Goal: Use online tool/utility: Utilize a website feature to perform a specific function

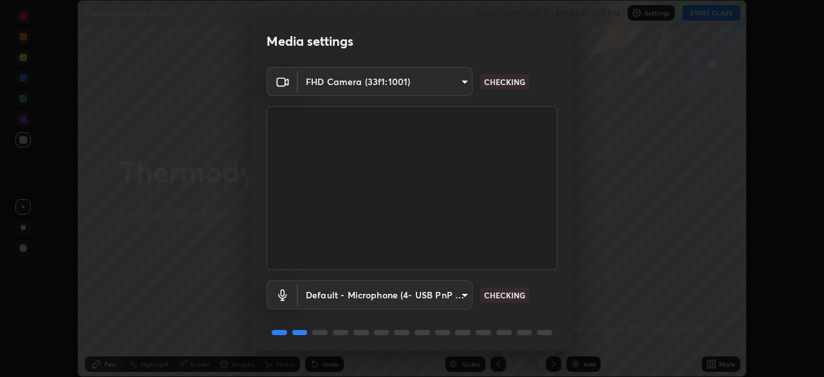
scroll to position [46, 0]
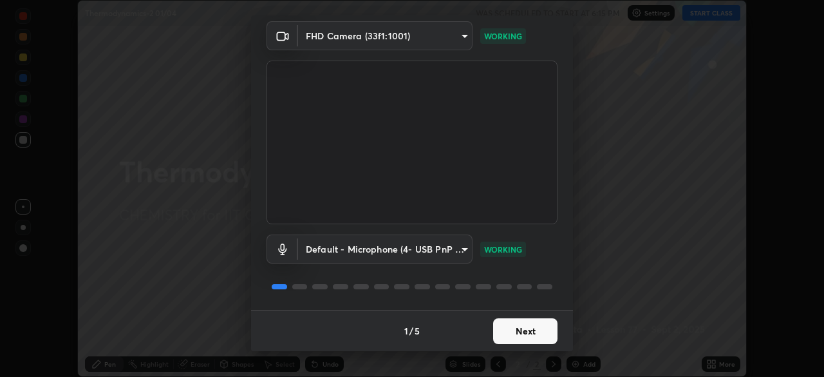
click at [522, 328] on button "Next" at bounding box center [525, 331] width 64 height 26
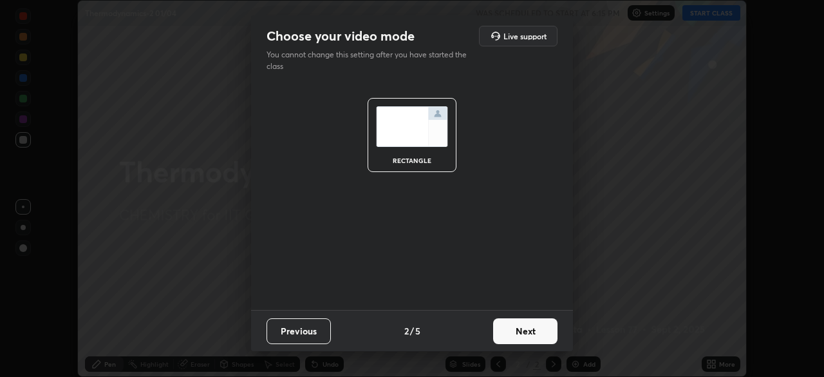
click at [514, 325] on button "Next" at bounding box center [525, 331] width 64 height 26
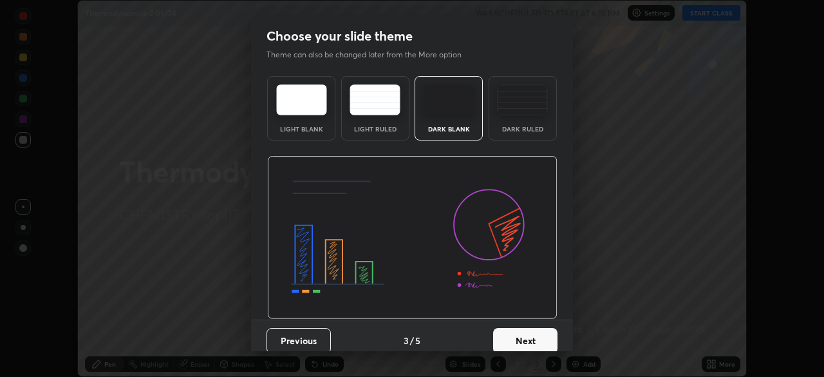
click at [518, 335] on button "Next" at bounding box center [525, 341] width 64 height 26
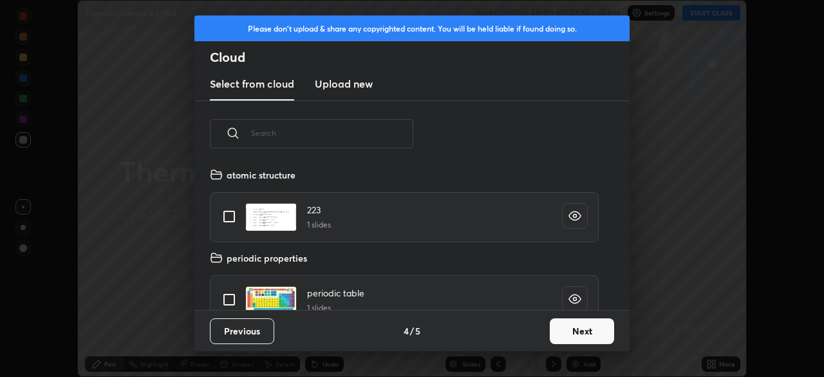
scroll to position [143, 414]
click at [559, 328] on button "Next" at bounding box center [582, 331] width 64 height 26
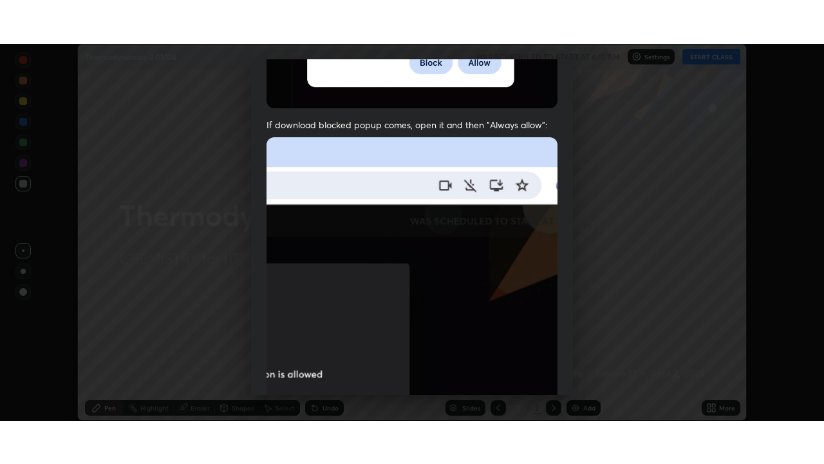
scroll to position [309, 0]
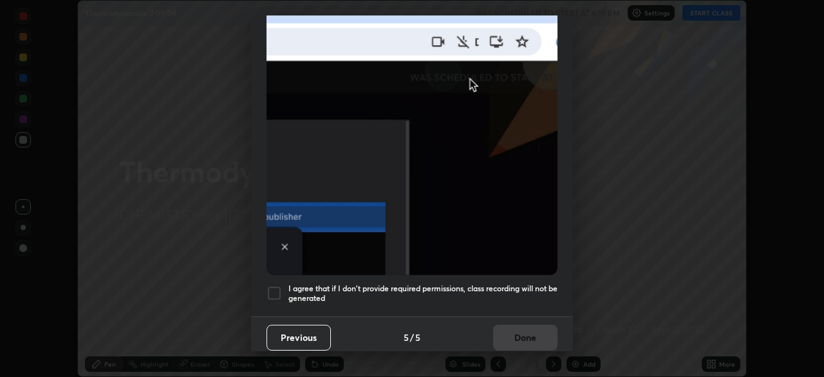
click at [274, 286] on div at bounding box center [274, 292] width 15 height 15
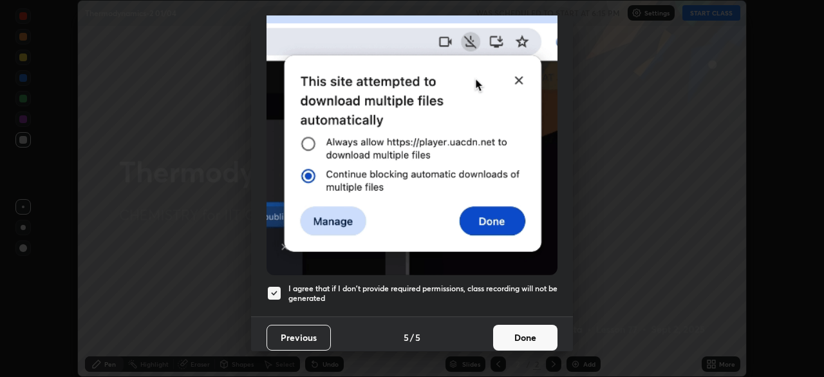
click at [511, 330] on button "Done" at bounding box center [525, 338] width 64 height 26
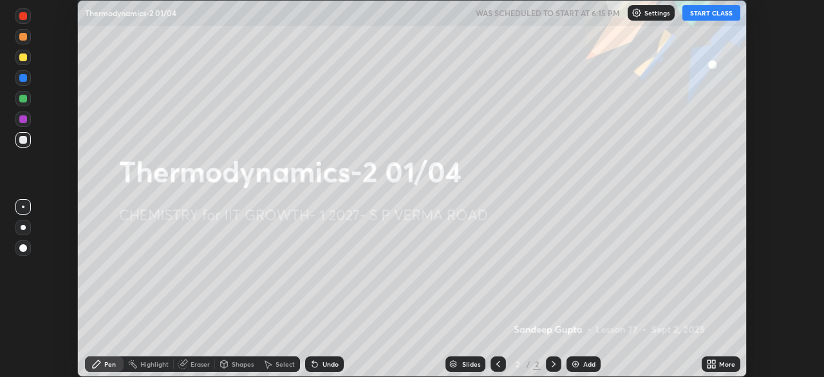
click at [705, 14] on button "START CLASS" at bounding box center [712, 12] width 58 height 15
click at [714, 363] on icon at bounding box center [713, 361] width 3 height 3
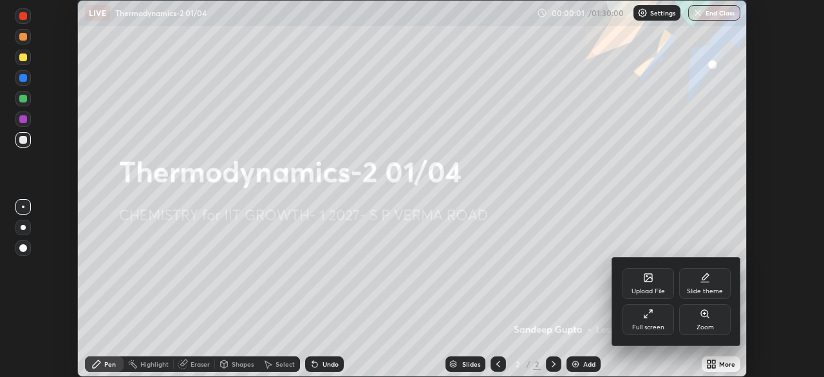
click at [654, 323] on div "Full screen" at bounding box center [649, 319] width 52 height 31
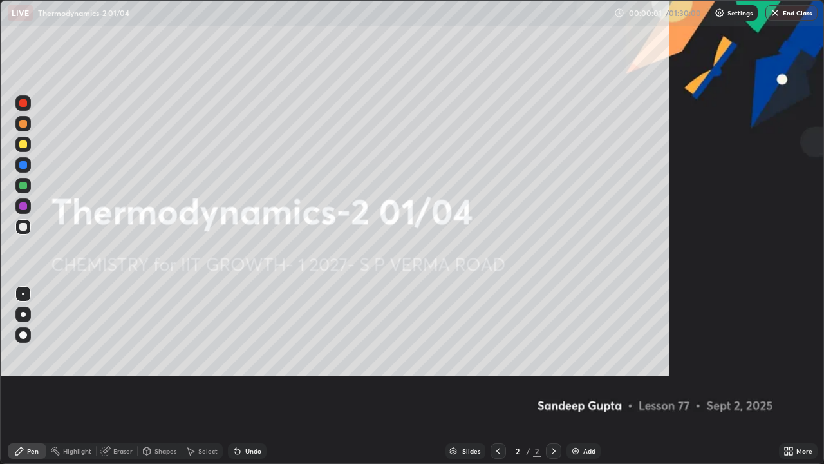
scroll to position [464, 824]
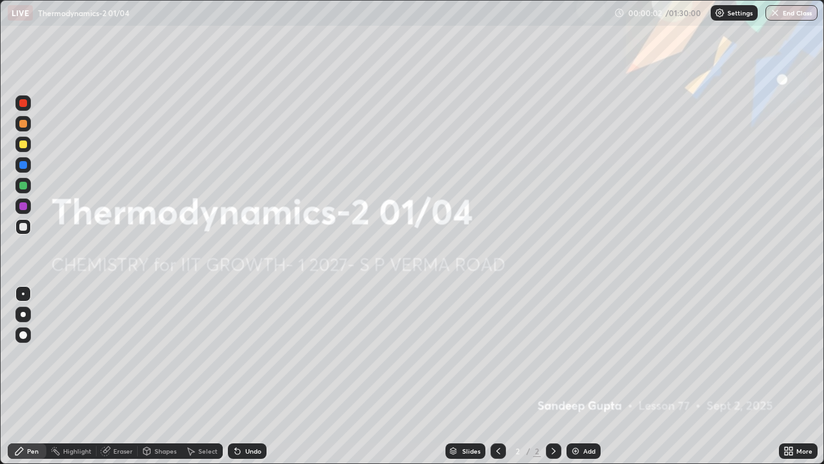
click at [580, 376] on div "Add" at bounding box center [584, 450] width 34 height 15
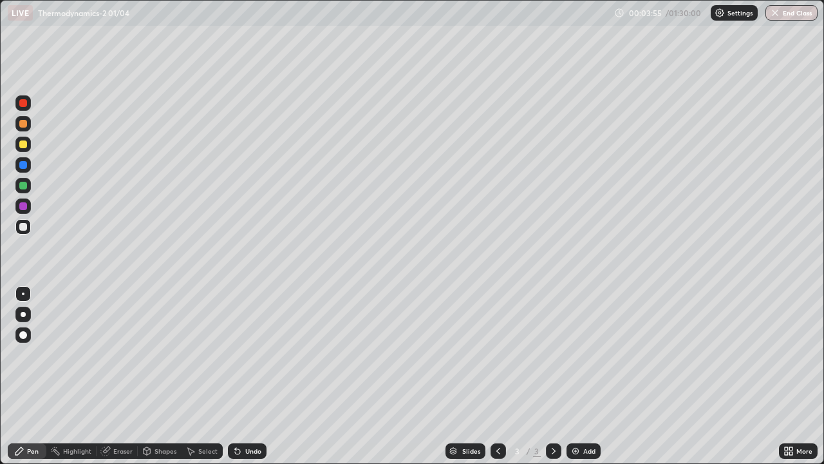
click at [18, 144] on div at bounding box center [22, 144] width 15 height 15
click at [198, 376] on div "Select" at bounding box center [207, 451] width 19 height 6
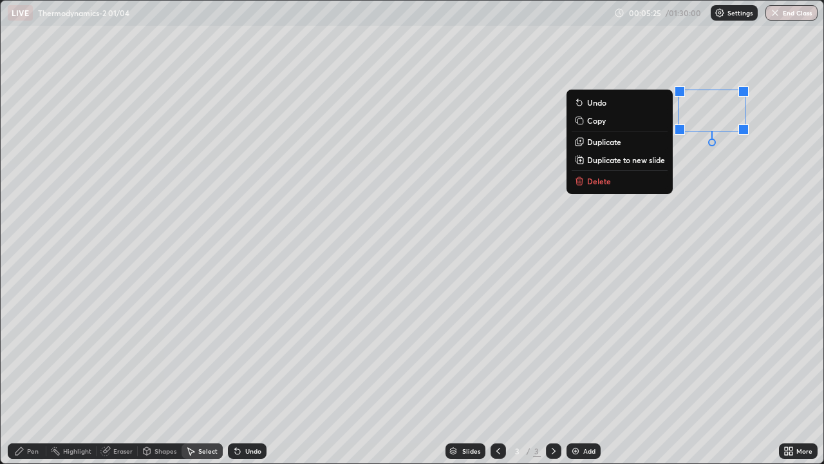
click at [594, 178] on p "Delete" at bounding box center [599, 181] width 24 height 10
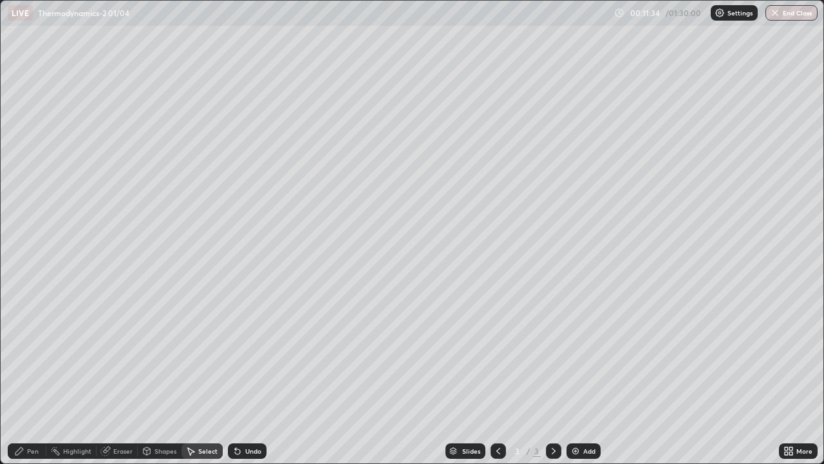
click at [37, 376] on div "Pen" at bounding box center [33, 451] width 12 height 6
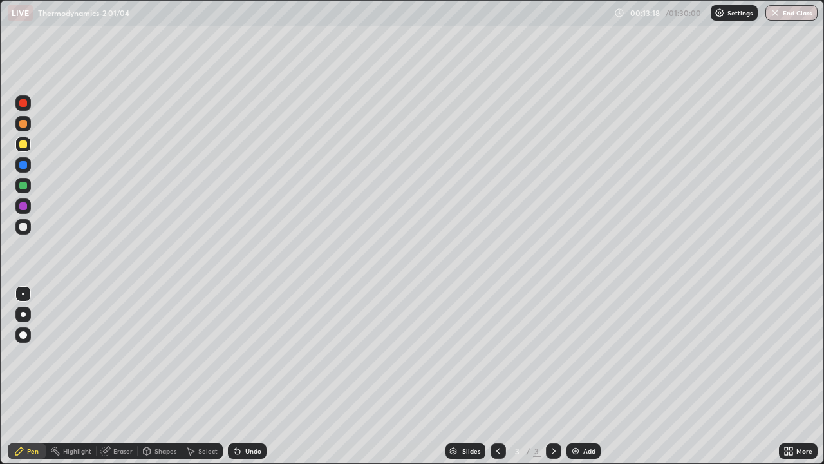
click at [254, 376] on div "Undo" at bounding box center [253, 451] width 16 height 6
click at [576, 376] on img at bounding box center [576, 451] width 10 height 10
click at [162, 376] on div "Shapes" at bounding box center [166, 451] width 22 height 6
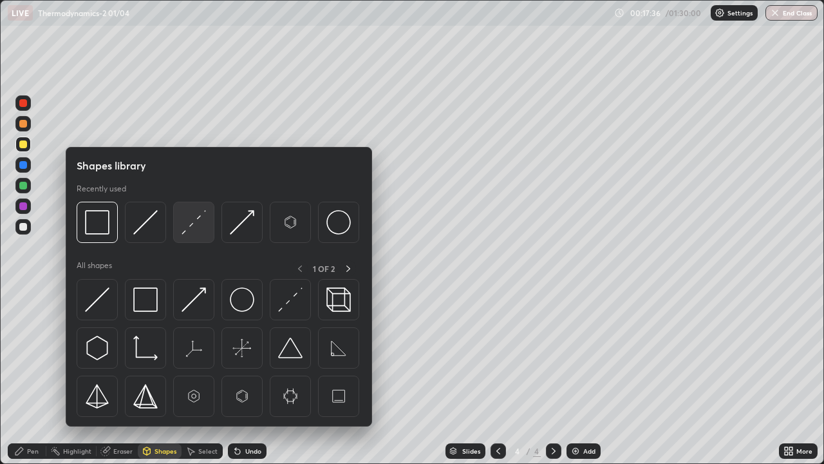
click at [197, 233] on img at bounding box center [194, 222] width 24 height 24
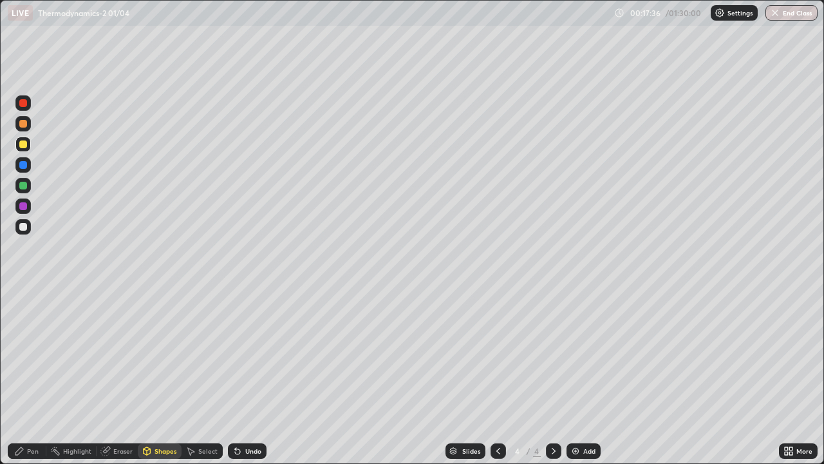
click at [26, 188] on div at bounding box center [22, 185] width 15 height 15
click at [247, 376] on div "Undo" at bounding box center [247, 450] width 39 height 15
click at [249, 376] on div "Undo" at bounding box center [253, 451] width 16 height 6
click at [166, 376] on div "Shapes" at bounding box center [166, 451] width 22 height 6
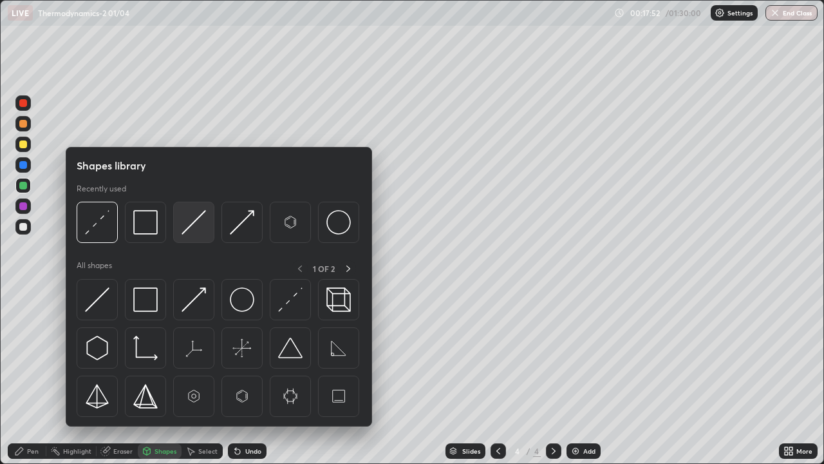
click at [191, 229] on img at bounding box center [194, 222] width 24 height 24
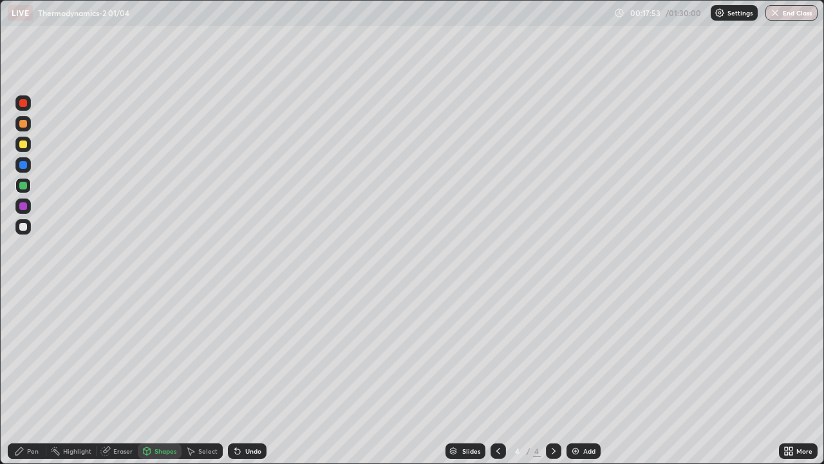
click at [24, 146] on div at bounding box center [23, 144] width 8 height 8
click at [40, 376] on div "Pen" at bounding box center [27, 450] width 39 height 15
click at [28, 226] on div at bounding box center [22, 226] width 15 height 15
click at [23, 225] on div at bounding box center [23, 227] width 8 height 8
click at [242, 376] on div "Undo" at bounding box center [247, 450] width 39 height 15
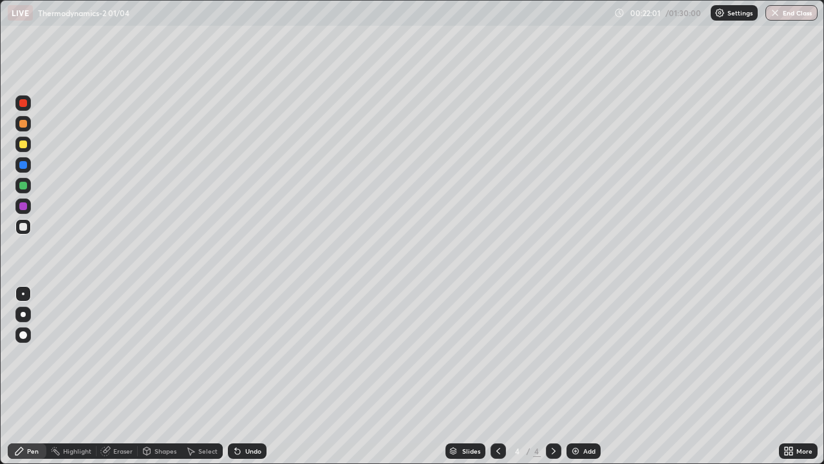
click at [240, 376] on icon at bounding box center [238, 451] width 10 height 10
click at [242, 376] on div "Undo" at bounding box center [247, 450] width 39 height 15
click at [241, 376] on icon at bounding box center [238, 451] width 10 height 10
click at [236, 376] on icon at bounding box center [237, 451] width 5 height 5
click at [580, 376] on div "Add" at bounding box center [584, 450] width 34 height 15
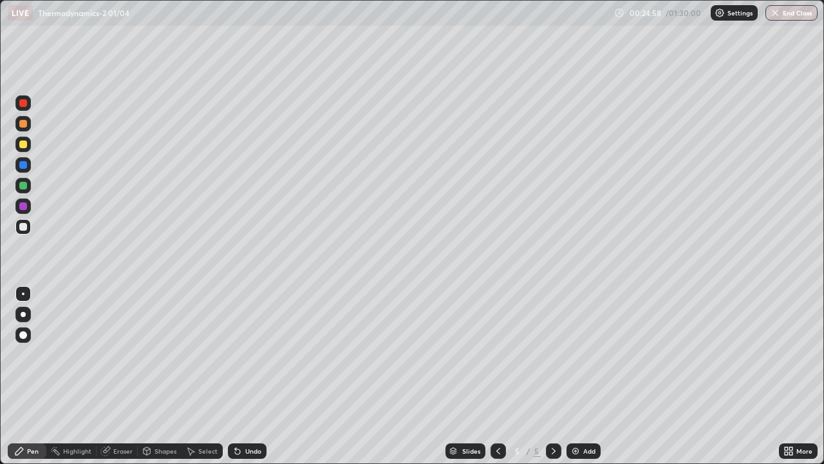
click at [167, 376] on div "Shapes" at bounding box center [166, 451] width 22 height 6
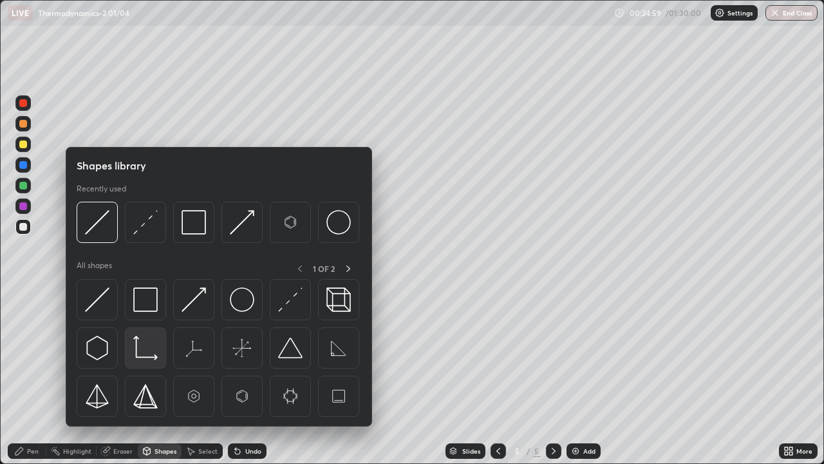
click at [142, 350] on img at bounding box center [145, 348] width 24 height 24
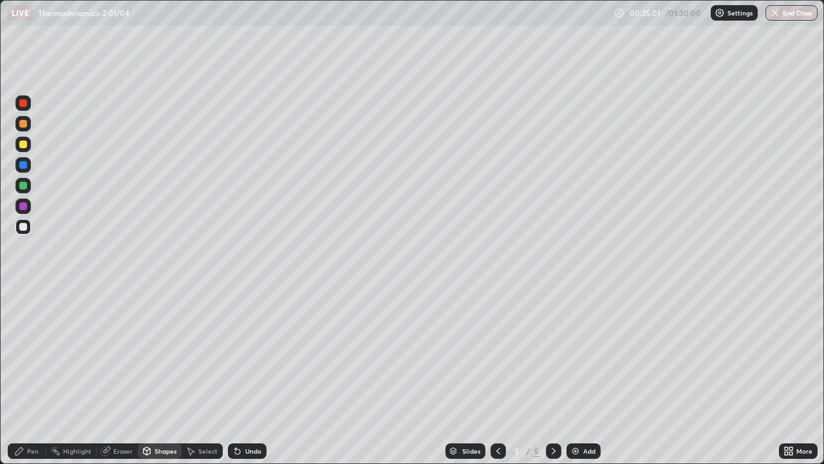
click at [30, 146] on div at bounding box center [22, 144] width 15 height 15
click at [33, 376] on div "Pen" at bounding box center [27, 451] width 39 height 26
click at [161, 376] on div "Shapes" at bounding box center [166, 451] width 22 height 6
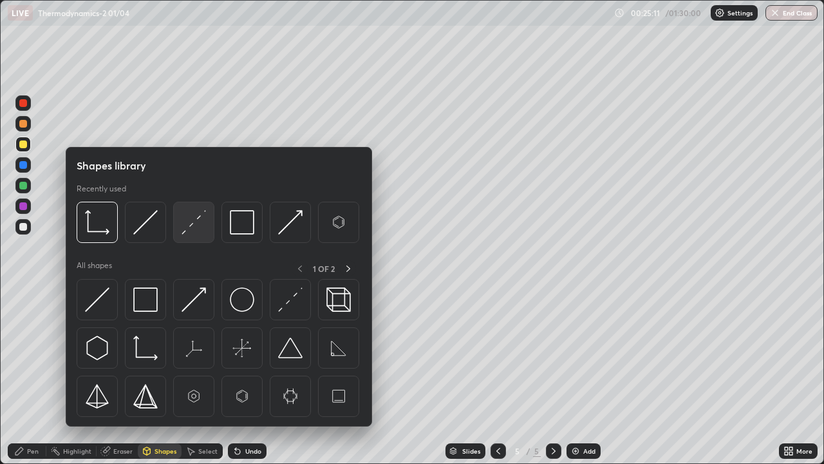
click at [187, 230] on img at bounding box center [194, 222] width 24 height 24
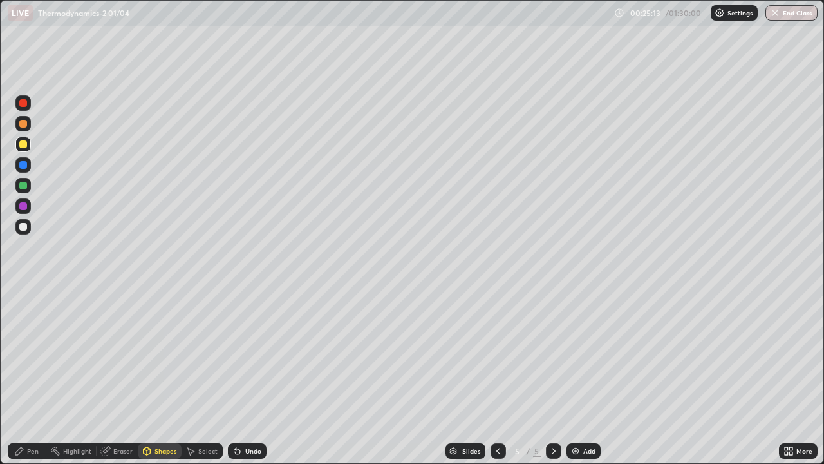
click at [241, 376] on div "Undo" at bounding box center [247, 450] width 39 height 15
click at [25, 376] on div "Pen" at bounding box center [27, 450] width 39 height 15
click at [160, 376] on div "Shapes" at bounding box center [160, 450] width 44 height 15
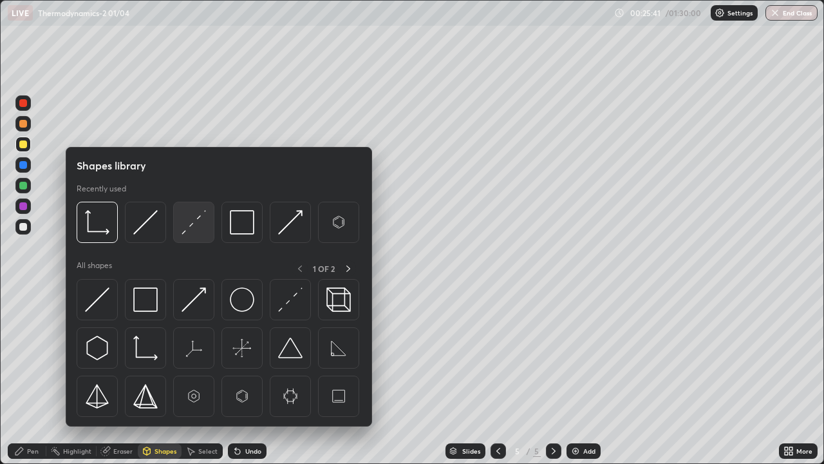
click at [195, 231] on img at bounding box center [194, 222] width 24 height 24
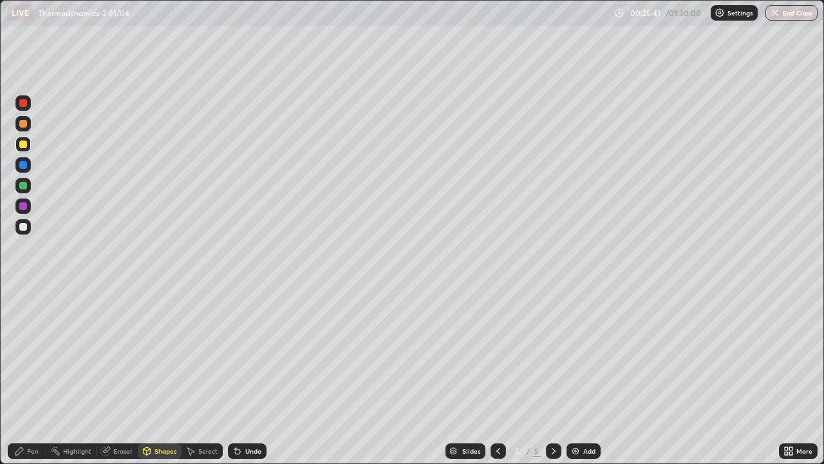
click at [24, 184] on div at bounding box center [23, 186] width 8 height 8
click at [36, 376] on div "Pen" at bounding box center [27, 450] width 39 height 15
click at [25, 147] on div at bounding box center [23, 144] width 8 height 8
click at [126, 376] on div "Eraser" at bounding box center [117, 450] width 41 height 15
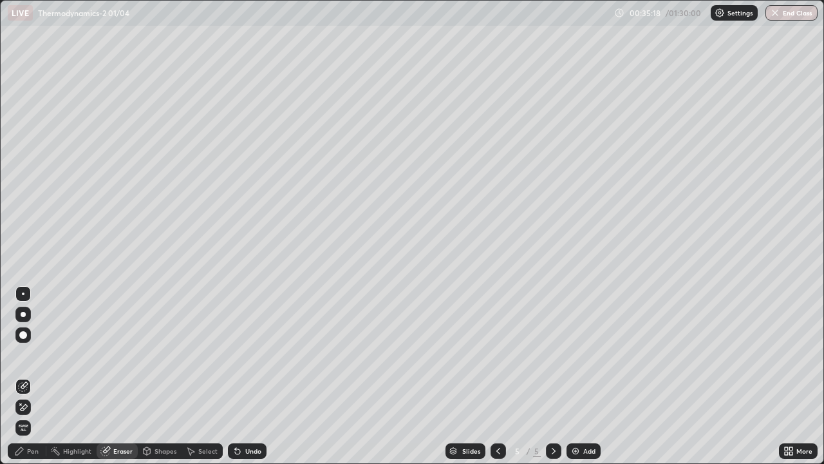
click at [21, 376] on icon at bounding box center [20, 403] width 1 height 1
click at [175, 376] on div "Shapes" at bounding box center [166, 451] width 22 height 6
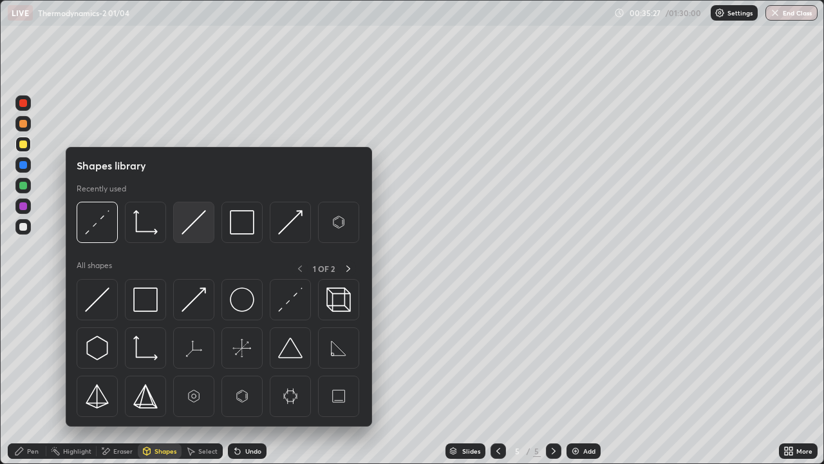
click at [200, 223] on img at bounding box center [194, 222] width 24 height 24
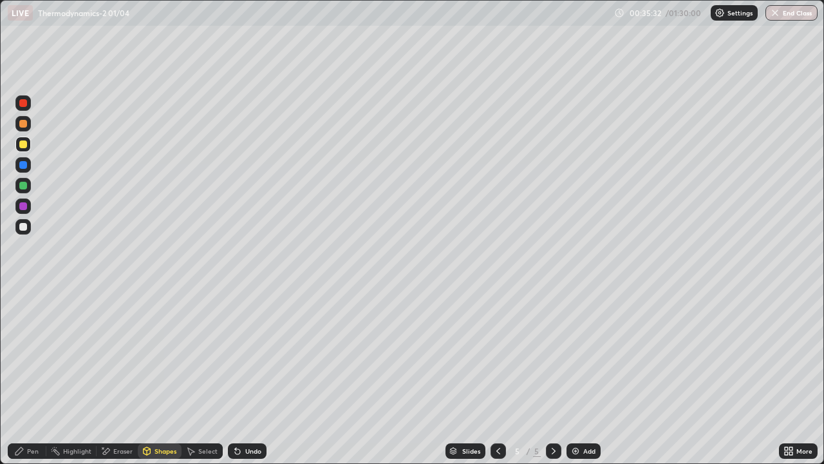
click at [249, 376] on div "Undo" at bounding box center [253, 451] width 16 height 6
click at [119, 376] on div "Eraser" at bounding box center [122, 451] width 19 height 6
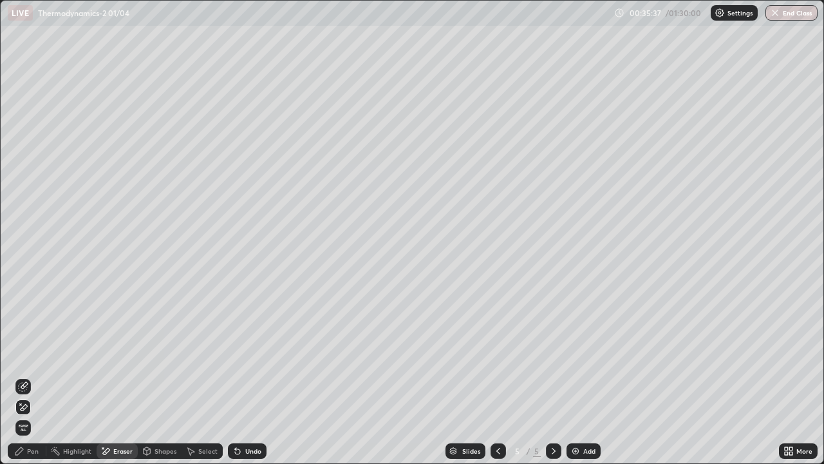
click at [31, 376] on div "Pen" at bounding box center [27, 450] width 39 height 15
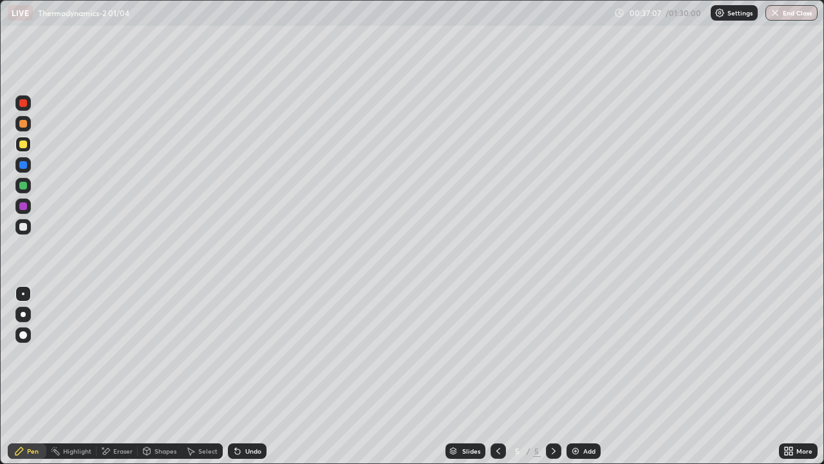
click at [584, 376] on div "Add" at bounding box center [590, 451] width 12 height 6
click at [238, 376] on icon at bounding box center [237, 451] width 5 height 5
click at [238, 376] on icon at bounding box center [238, 451] width 10 height 10
click at [155, 376] on div "Shapes" at bounding box center [166, 451] width 22 height 6
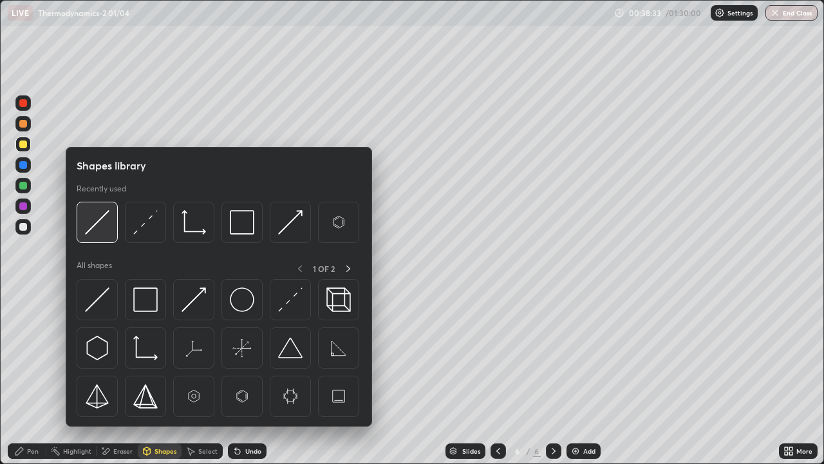
click at [100, 222] on img at bounding box center [97, 222] width 24 height 24
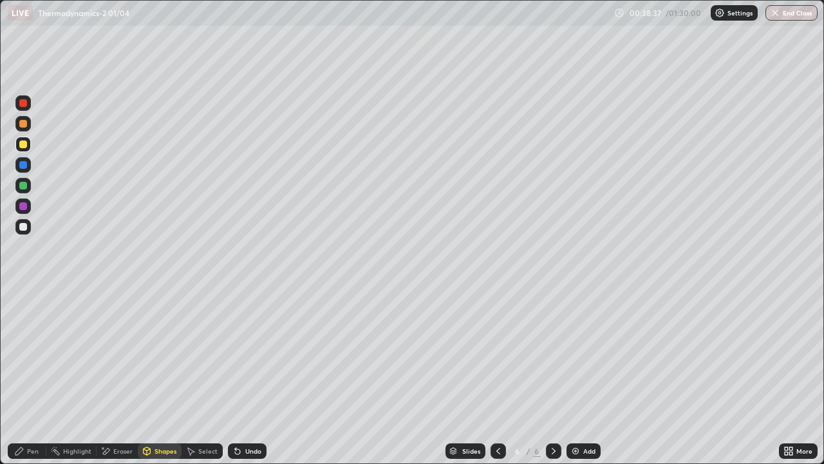
click at [23, 187] on div at bounding box center [23, 186] width 8 height 8
click at [33, 376] on div "Pen" at bounding box center [33, 451] width 12 height 6
click at [162, 376] on div "Shapes" at bounding box center [166, 451] width 22 height 6
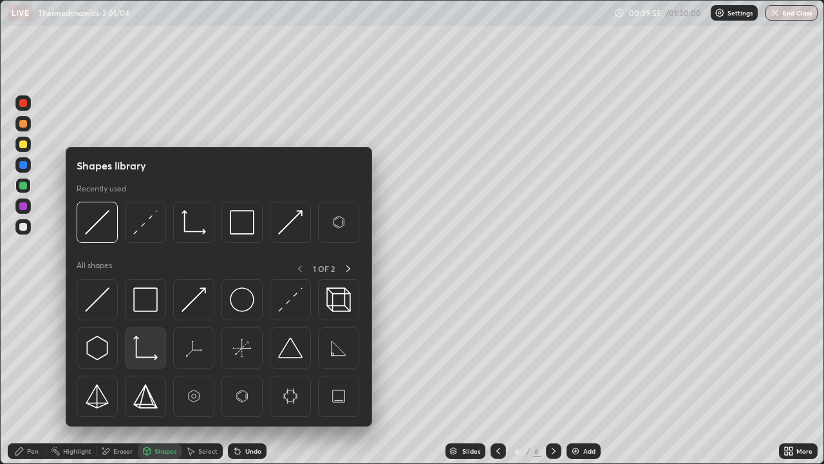
click at [147, 353] on img at bounding box center [145, 348] width 24 height 24
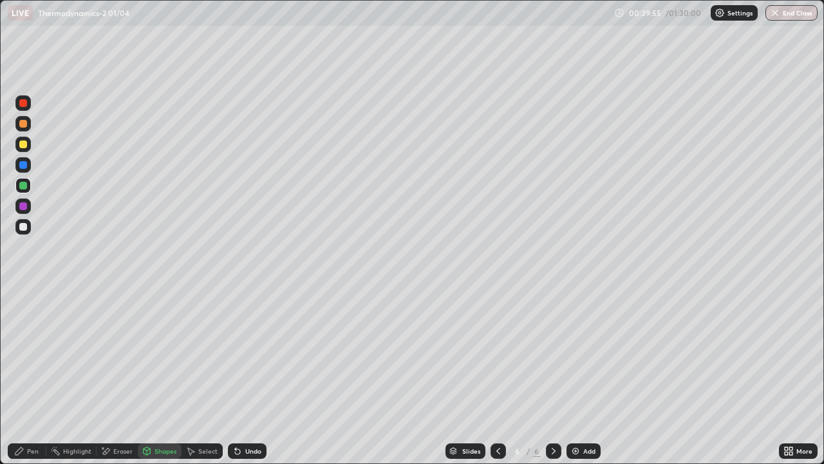
click at [25, 226] on div at bounding box center [23, 227] width 8 height 8
click at [22, 187] on div at bounding box center [23, 186] width 8 height 8
click at [23, 376] on icon at bounding box center [19, 451] width 8 height 8
click at [244, 376] on div "Undo" at bounding box center [247, 450] width 39 height 15
click at [248, 376] on div "Undo" at bounding box center [253, 451] width 16 height 6
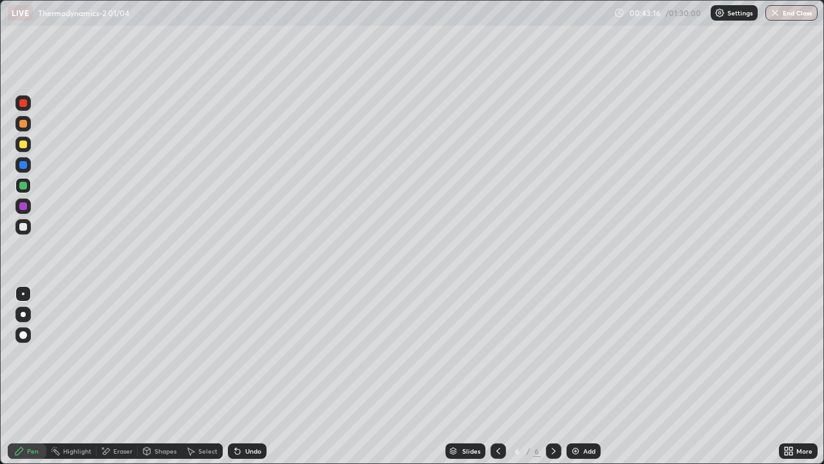
click at [246, 376] on div "Undo" at bounding box center [253, 451] width 16 height 6
click at [247, 376] on div "Undo" at bounding box center [247, 450] width 39 height 15
click at [242, 376] on div "Undo" at bounding box center [247, 450] width 39 height 15
click at [122, 376] on div "Eraser" at bounding box center [122, 451] width 19 height 6
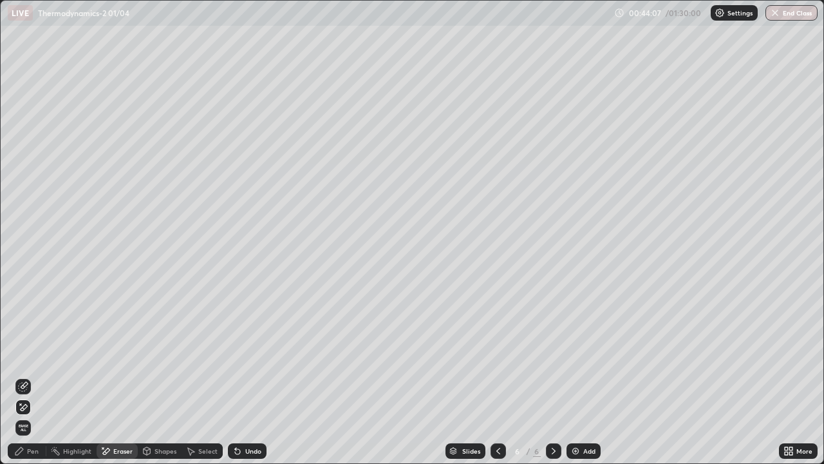
click at [25, 376] on icon at bounding box center [23, 386] width 10 height 10
click at [35, 376] on div "Pen" at bounding box center [27, 450] width 39 height 15
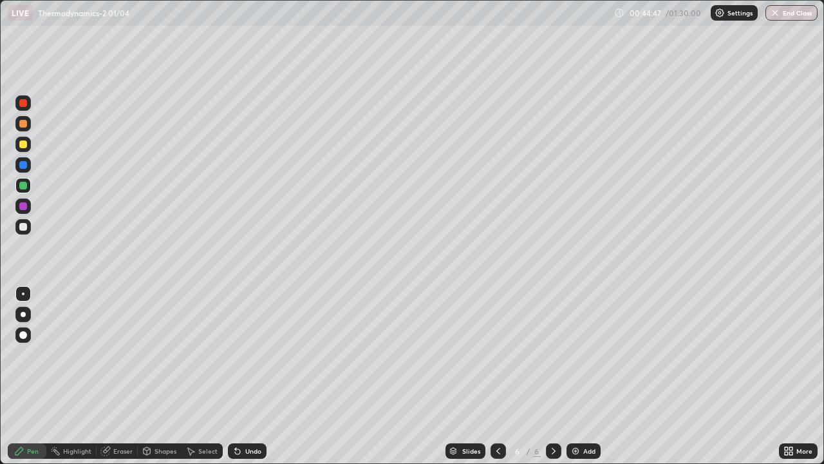
click at [162, 376] on div "Shapes" at bounding box center [166, 451] width 22 height 6
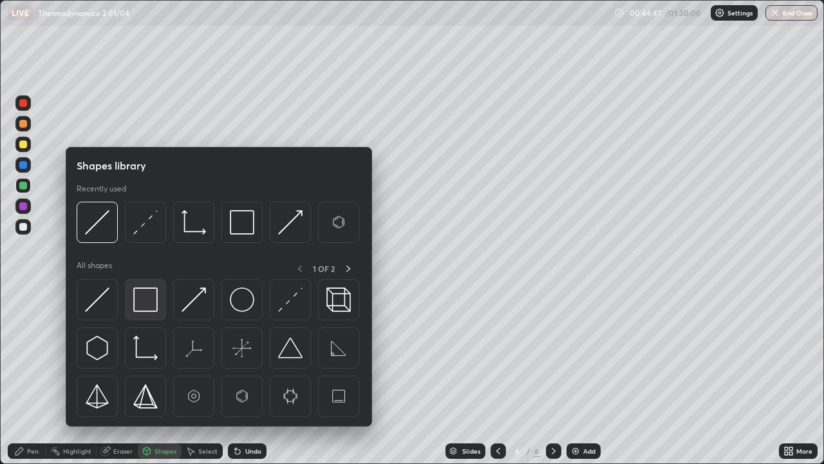
click at [147, 302] on img at bounding box center [145, 299] width 24 height 24
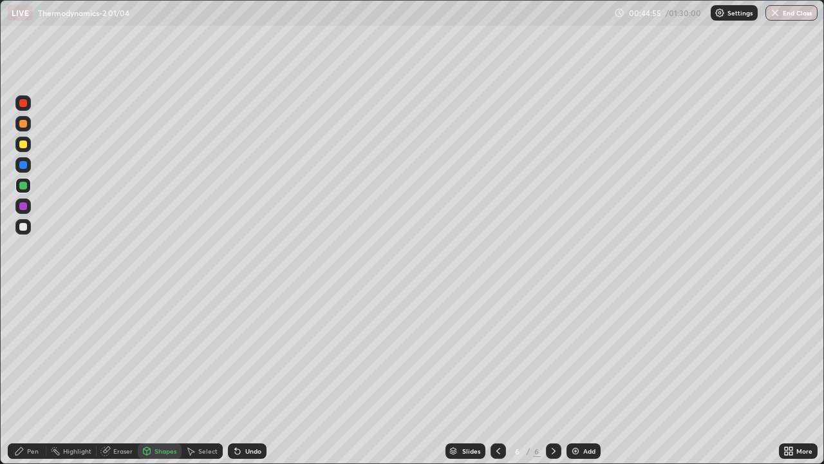
click at [34, 376] on div "Pen" at bounding box center [27, 450] width 39 height 15
click at [165, 376] on div "Shapes" at bounding box center [166, 451] width 22 height 6
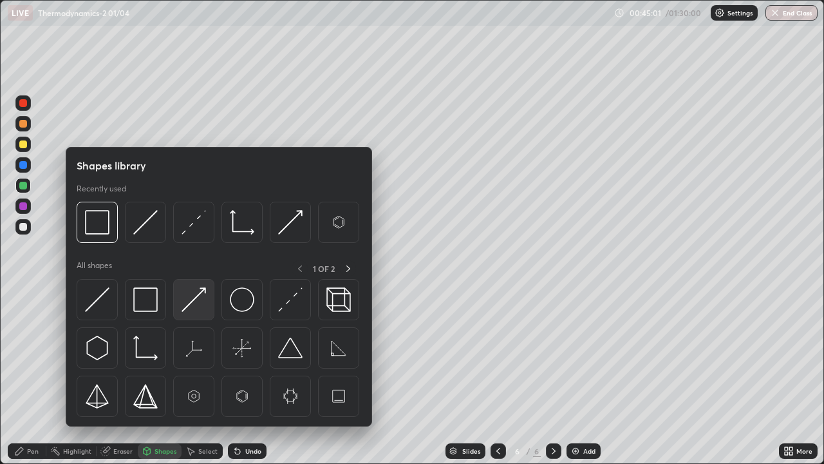
click at [198, 299] on img at bounding box center [194, 299] width 24 height 24
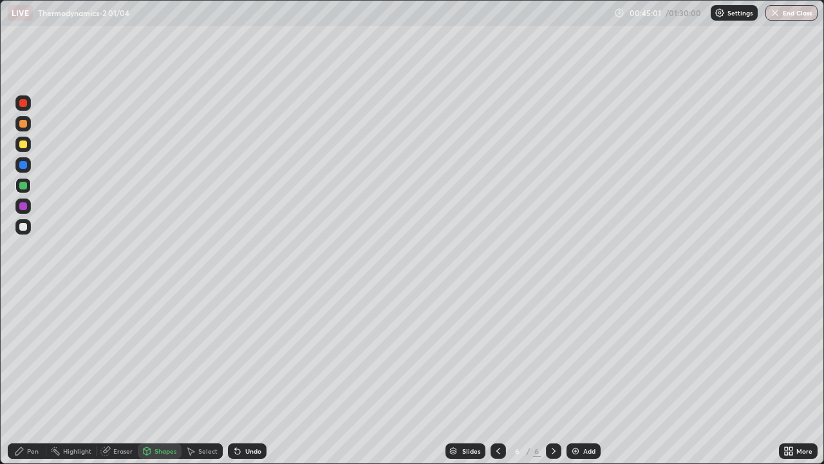
click at [28, 144] on div at bounding box center [22, 144] width 15 height 15
click at [31, 376] on div "Pen" at bounding box center [27, 450] width 39 height 15
click at [573, 376] on img at bounding box center [576, 451] width 10 height 10
click at [24, 228] on div at bounding box center [23, 227] width 8 height 8
click at [166, 376] on div "Shapes" at bounding box center [160, 450] width 44 height 15
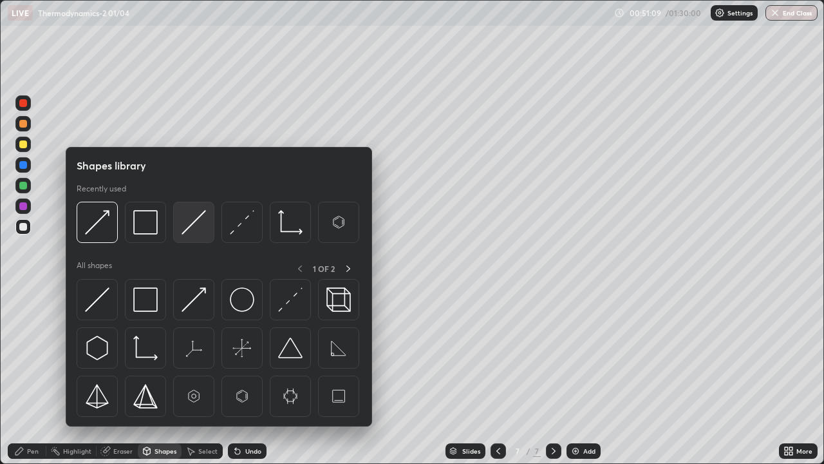
click at [194, 228] on img at bounding box center [194, 222] width 24 height 24
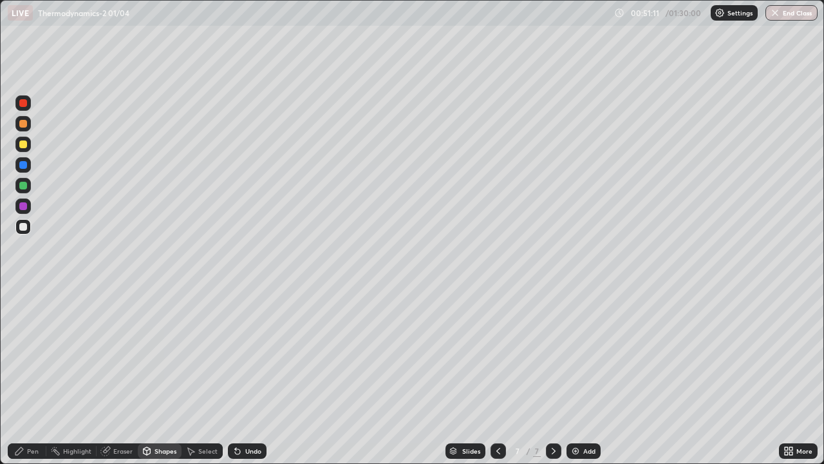
click at [39, 376] on div "Pen" at bounding box center [27, 450] width 39 height 15
click at [243, 376] on div "Undo" at bounding box center [247, 450] width 39 height 15
click at [498, 376] on icon at bounding box center [498, 451] width 10 height 10
click at [551, 376] on icon at bounding box center [554, 451] width 10 height 10
click at [491, 376] on div at bounding box center [498, 450] width 15 height 15
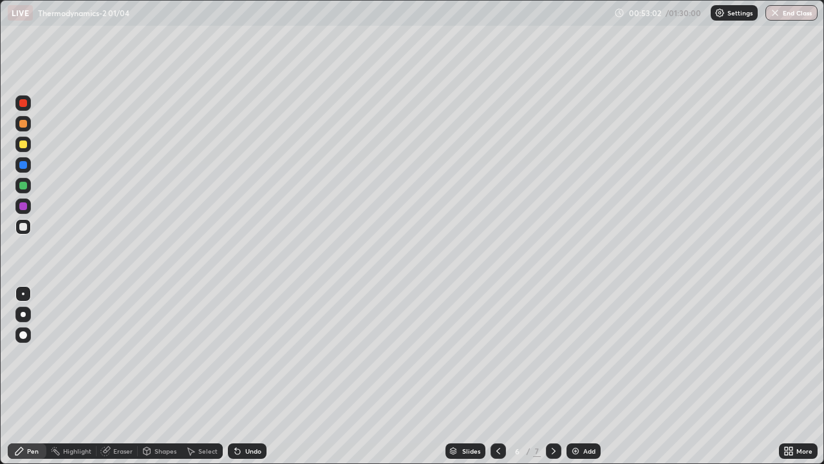
click at [552, 376] on icon at bounding box center [554, 451] width 10 height 10
click at [504, 376] on div at bounding box center [498, 450] width 15 height 15
click at [553, 376] on icon at bounding box center [554, 451] width 10 height 10
click at [579, 376] on img at bounding box center [576, 451] width 10 height 10
click at [24, 145] on div at bounding box center [23, 144] width 8 height 8
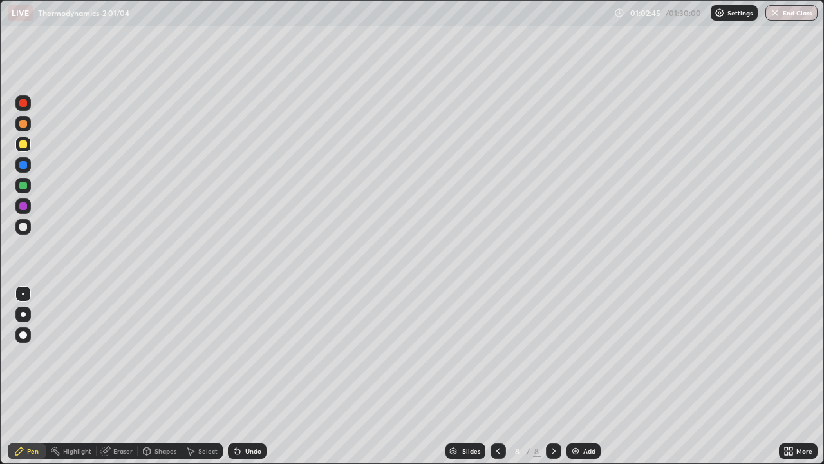
click at [166, 376] on div "Shapes" at bounding box center [166, 451] width 22 height 6
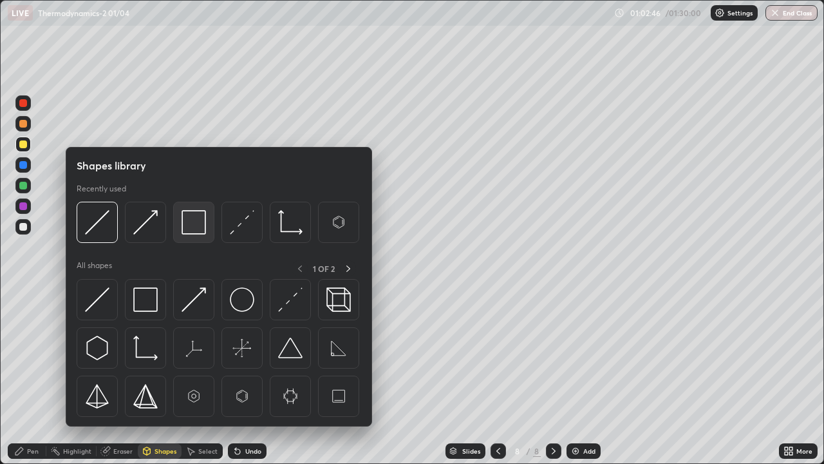
click at [202, 229] on img at bounding box center [194, 222] width 24 height 24
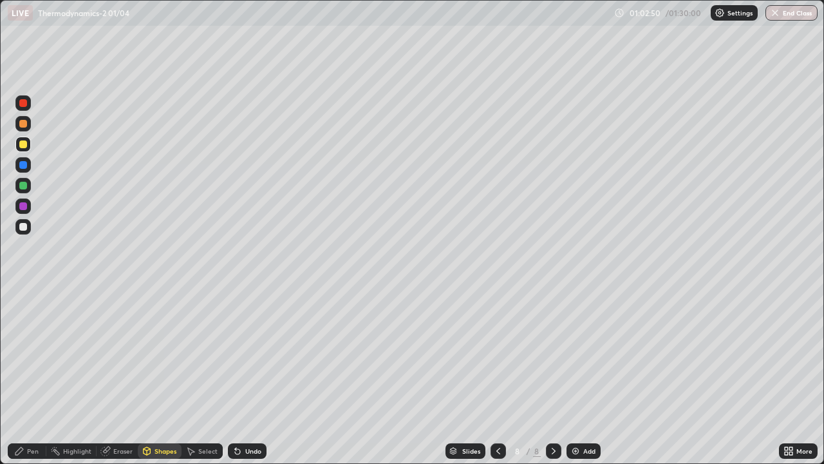
click at [30, 376] on div "Pen" at bounding box center [33, 451] width 12 height 6
click at [151, 376] on icon at bounding box center [147, 451] width 10 height 10
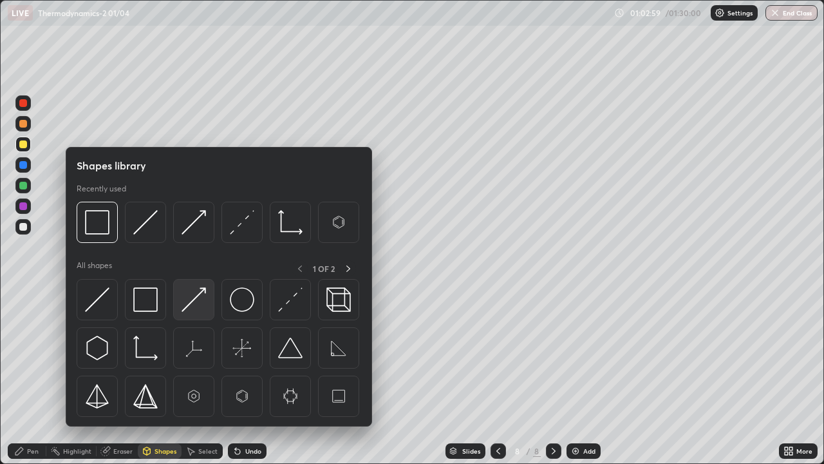
click at [189, 303] on img at bounding box center [194, 299] width 24 height 24
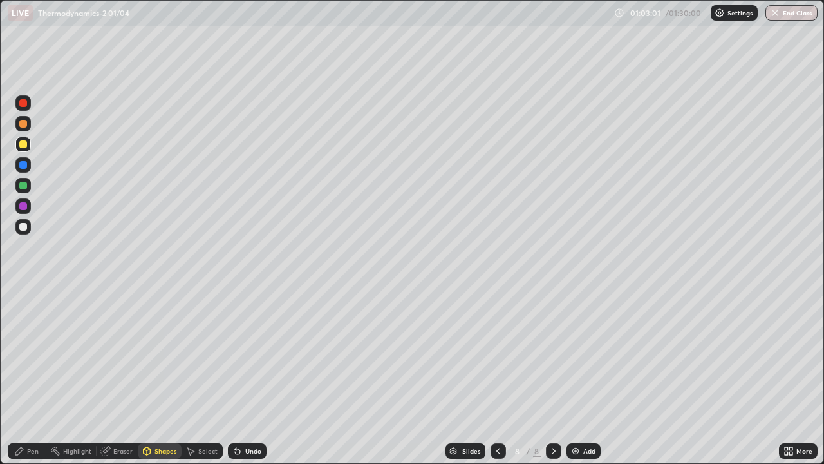
click at [21, 185] on div at bounding box center [23, 186] width 8 height 8
click at [32, 376] on div "Pen" at bounding box center [33, 451] width 12 height 6
click at [22, 227] on div at bounding box center [23, 227] width 8 height 8
click at [163, 376] on div "Shapes" at bounding box center [166, 451] width 22 height 6
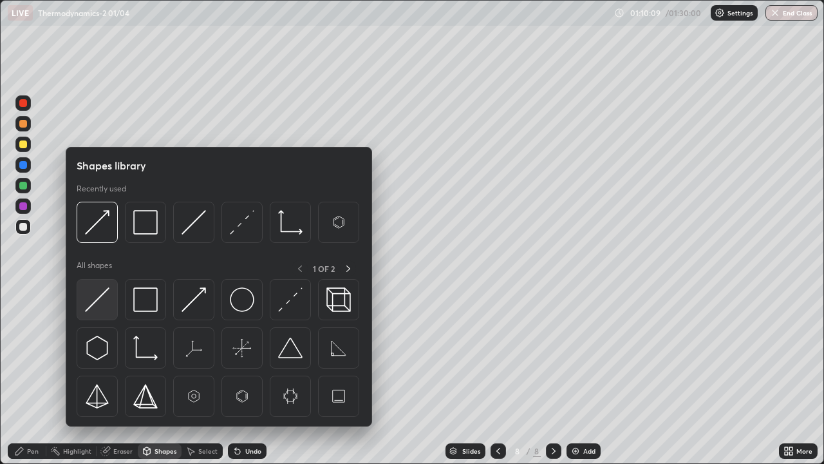
click at [102, 300] on img at bounding box center [97, 299] width 24 height 24
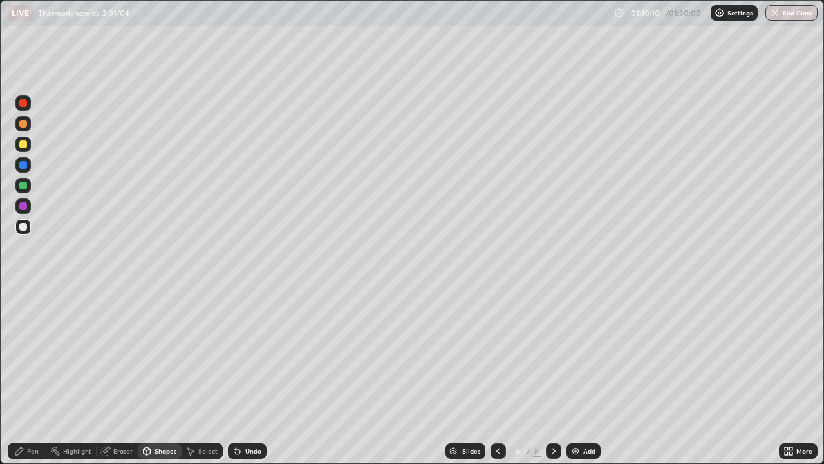
click at [24, 185] on div at bounding box center [23, 186] width 8 height 8
click at [25, 376] on div "Pen" at bounding box center [27, 450] width 39 height 15
click at [24, 227] on div at bounding box center [23, 227] width 8 height 8
click at [577, 376] on img at bounding box center [576, 451] width 10 height 10
click at [26, 223] on div at bounding box center [23, 227] width 8 height 8
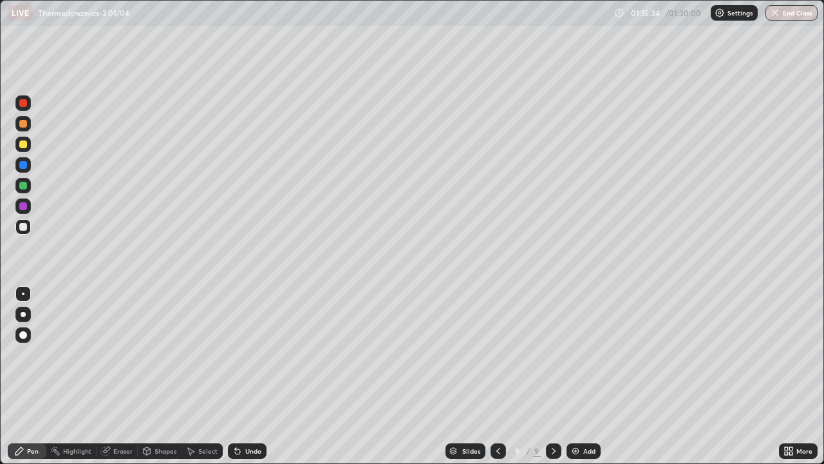
click at [163, 376] on div "Shapes" at bounding box center [166, 451] width 22 height 6
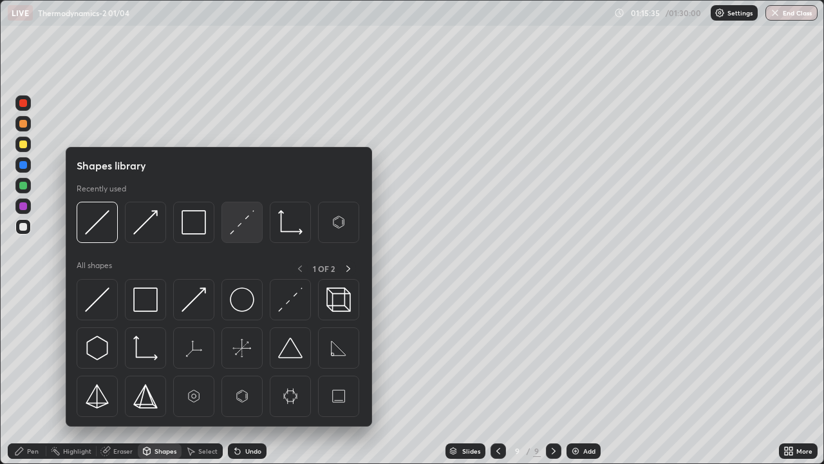
click at [236, 231] on img at bounding box center [242, 222] width 24 height 24
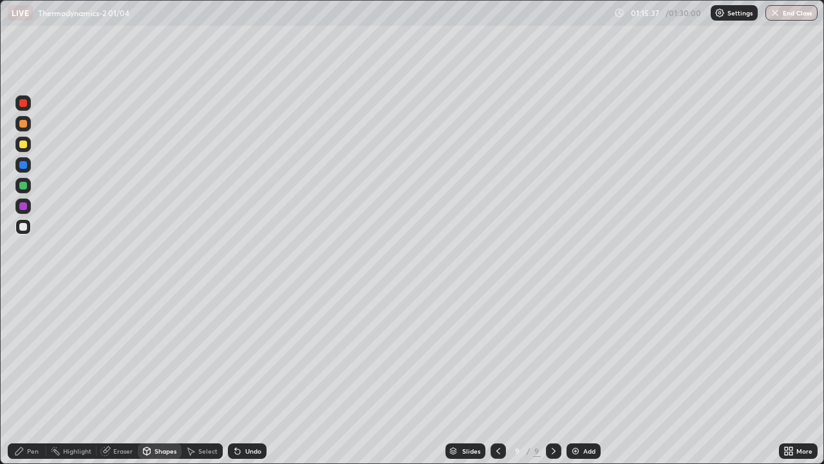
click at [25, 146] on div at bounding box center [23, 144] width 8 height 8
click at [37, 376] on div "Pen" at bounding box center [27, 450] width 39 height 15
click at [166, 376] on div "Shapes" at bounding box center [166, 451] width 22 height 6
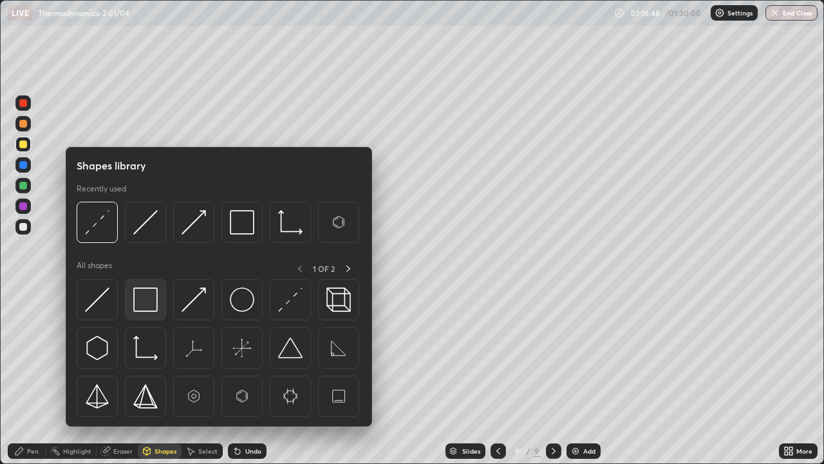
click at [153, 301] on img at bounding box center [145, 299] width 24 height 24
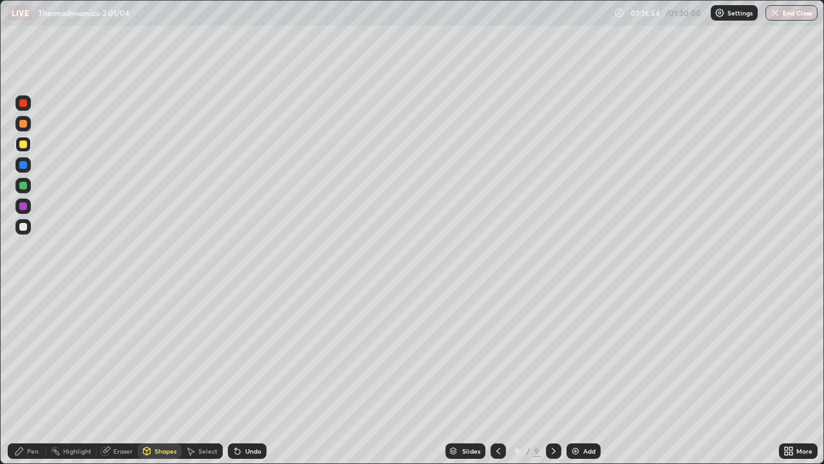
click at [161, 376] on div "Shapes" at bounding box center [166, 451] width 22 height 6
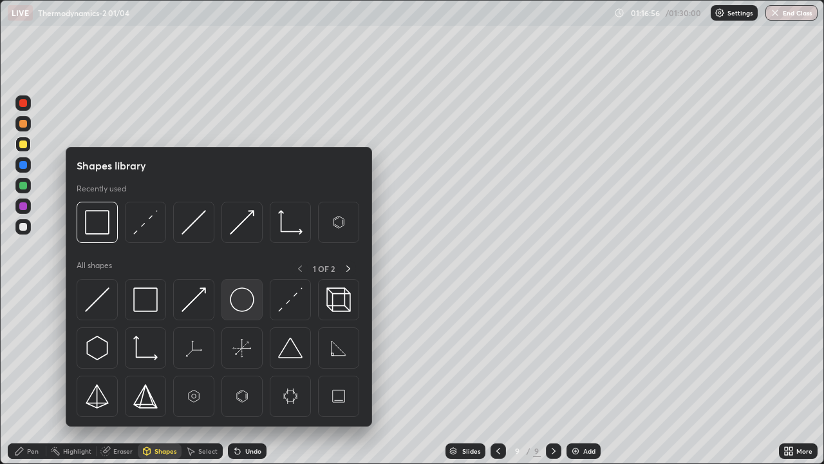
click at [243, 298] on img at bounding box center [242, 299] width 24 height 24
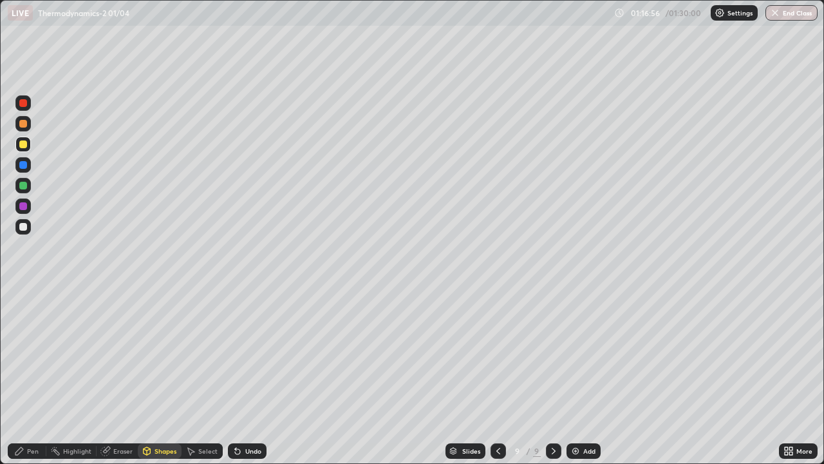
click at [22, 226] on div at bounding box center [23, 227] width 8 height 8
click at [245, 376] on div "Undo" at bounding box center [253, 451] width 16 height 6
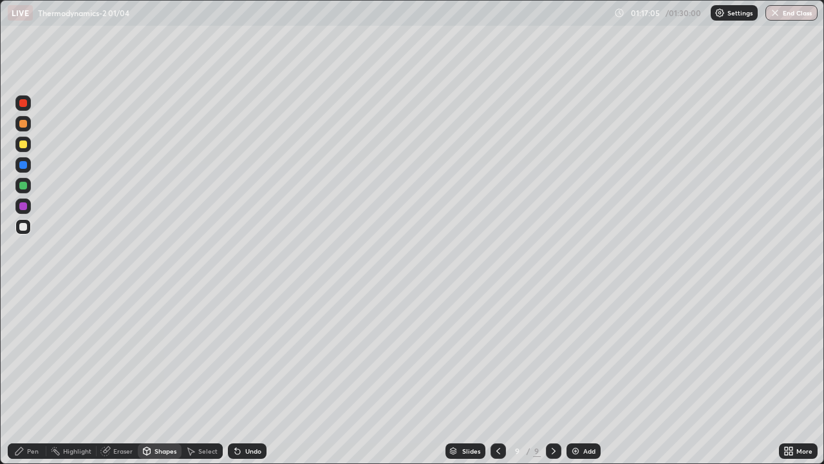
click at [245, 376] on div "Undo" at bounding box center [247, 450] width 39 height 15
click at [243, 376] on div "Undo" at bounding box center [247, 450] width 39 height 15
click at [247, 376] on div "Undo" at bounding box center [253, 451] width 16 height 6
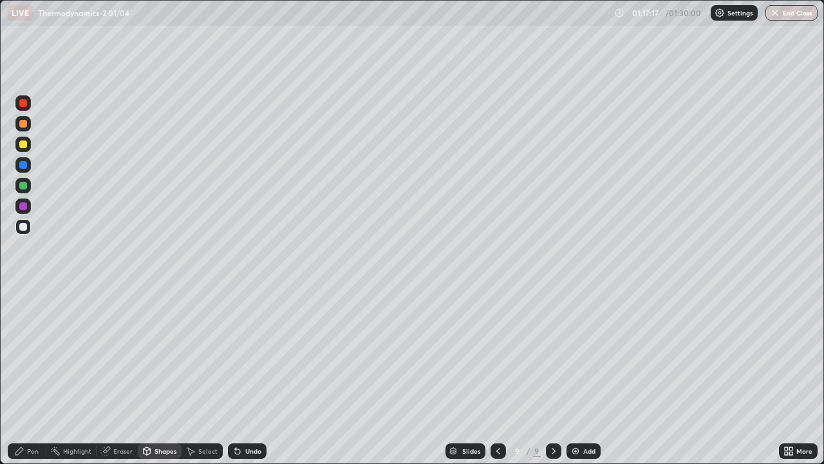
click at [204, 376] on div "Select" at bounding box center [202, 450] width 41 height 15
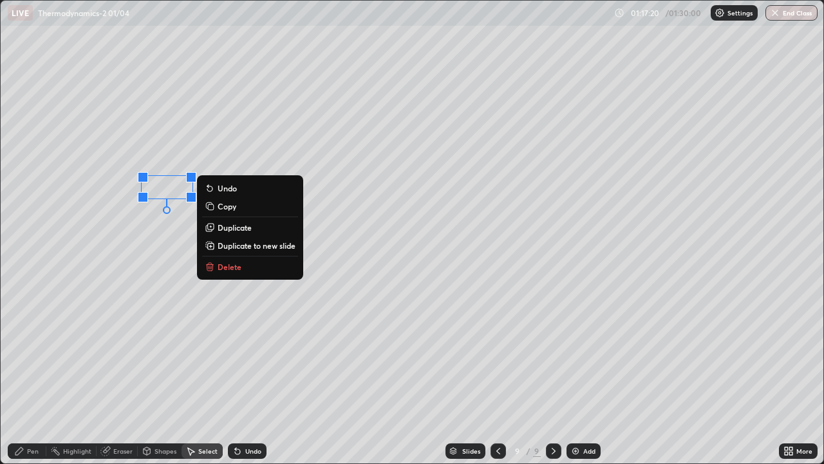
click at [237, 229] on p "Duplicate" at bounding box center [235, 227] width 34 height 10
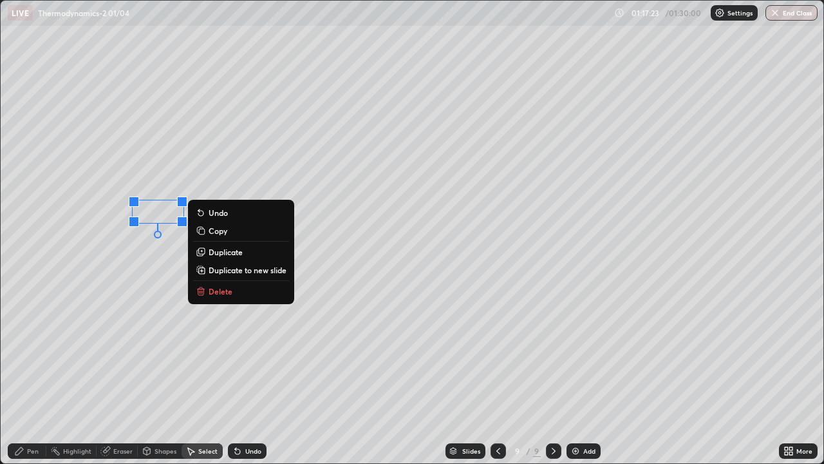
click at [225, 253] on p "Duplicate" at bounding box center [226, 252] width 34 height 10
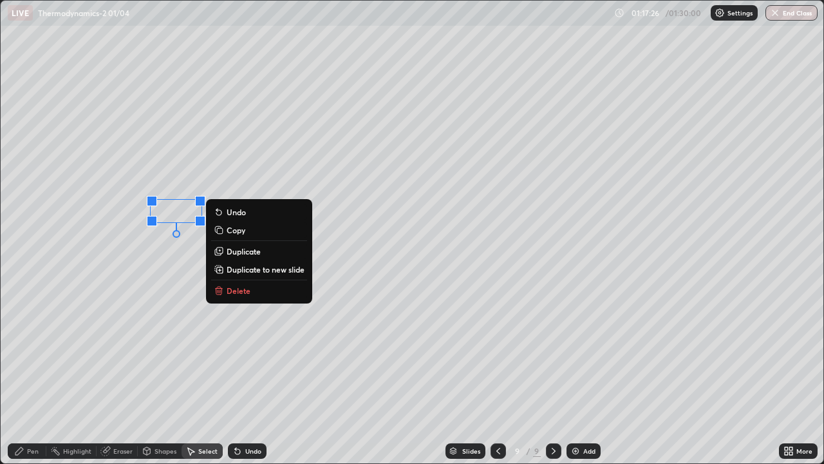
click at [161, 277] on div "0 ° Undo Copy Duplicate Duplicate to new slide Delete" at bounding box center [412, 232] width 823 height 462
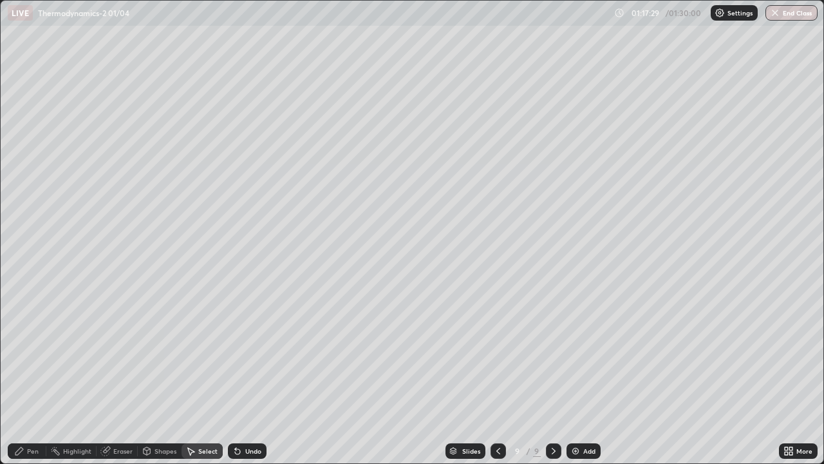
click at [26, 376] on div "Pen" at bounding box center [27, 450] width 39 height 15
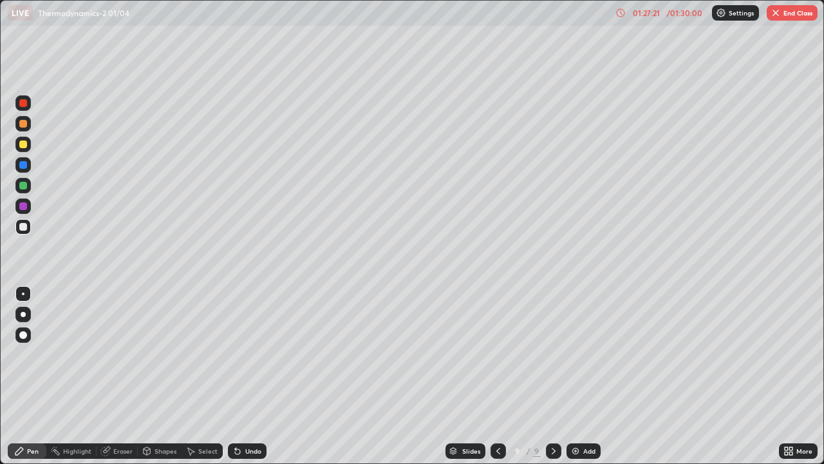
click at [796, 14] on button "End Class" at bounding box center [792, 12] width 51 height 15
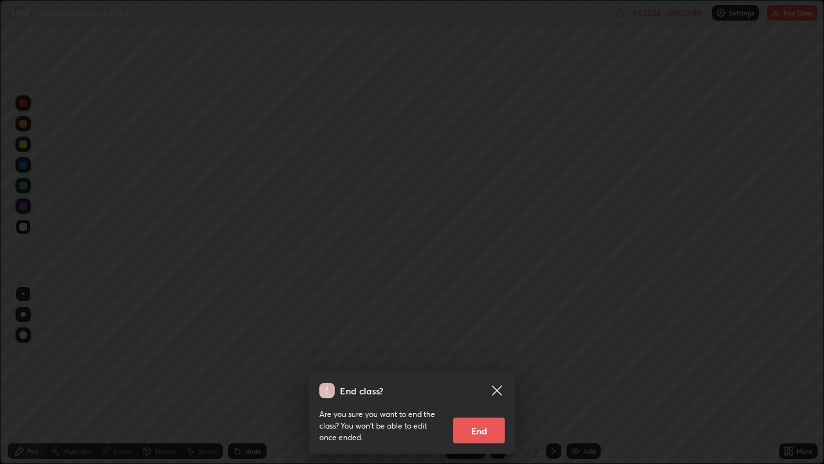
click at [488, 376] on button "End" at bounding box center [479, 430] width 52 height 26
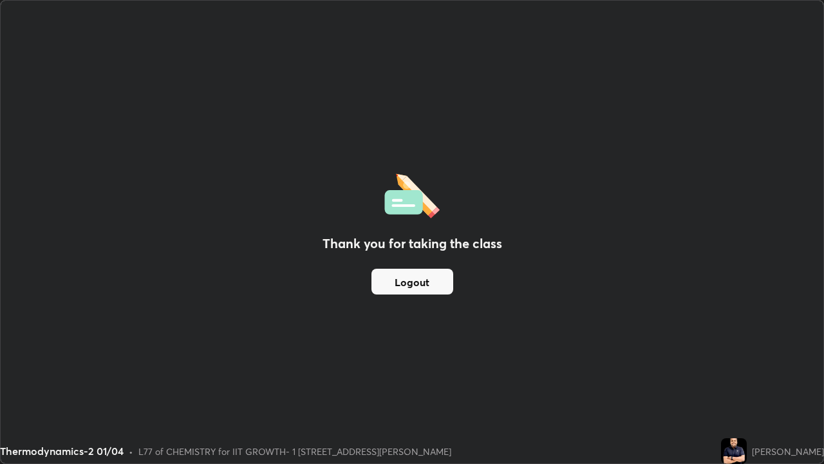
click at [421, 279] on button "Logout" at bounding box center [413, 282] width 82 height 26
